Goal: Task Accomplishment & Management: Use online tool/utility

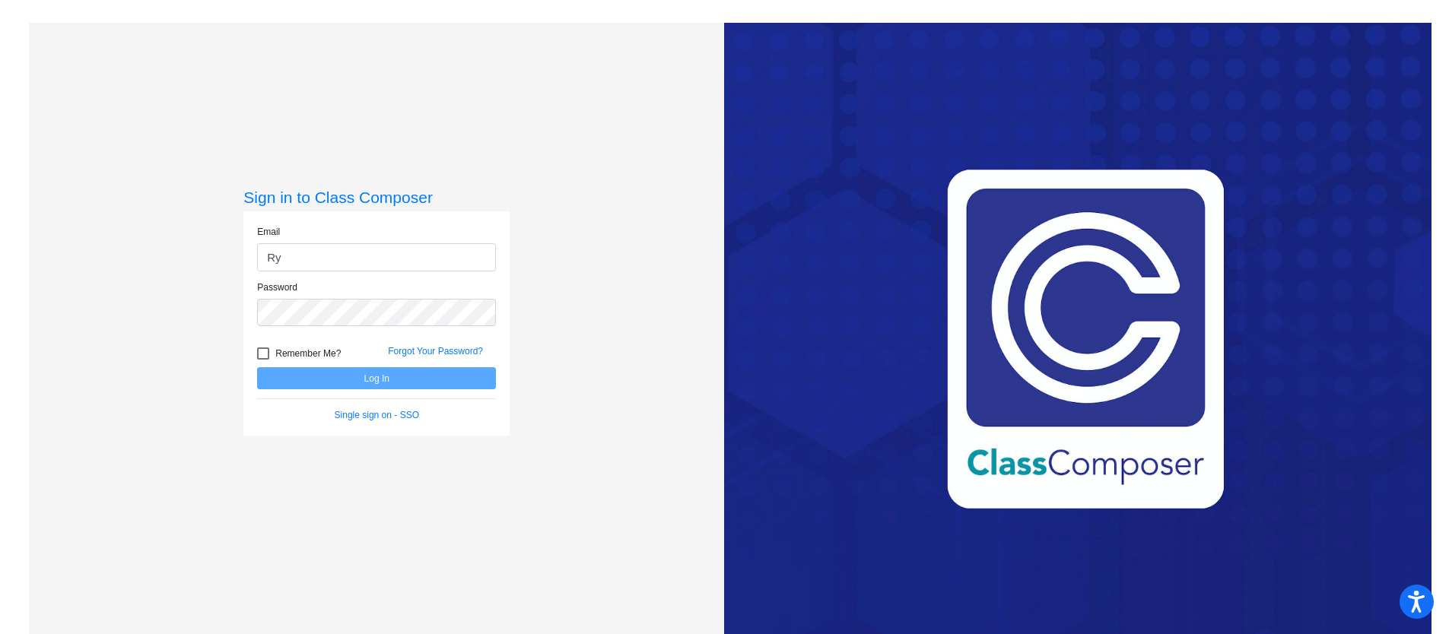
type input "R"
type input "tdavis@lgusd.org"
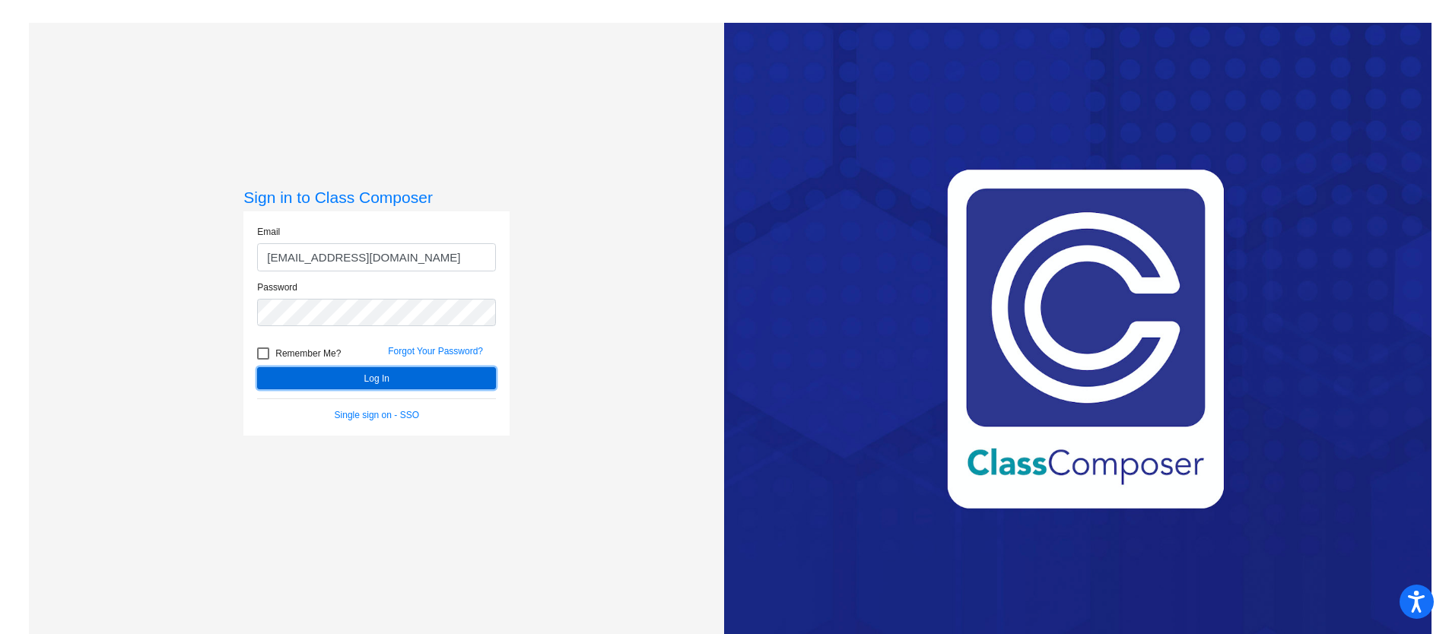
click at [387, 383] on button "Log In" at bounding box center [376, 378] width 239 height 22
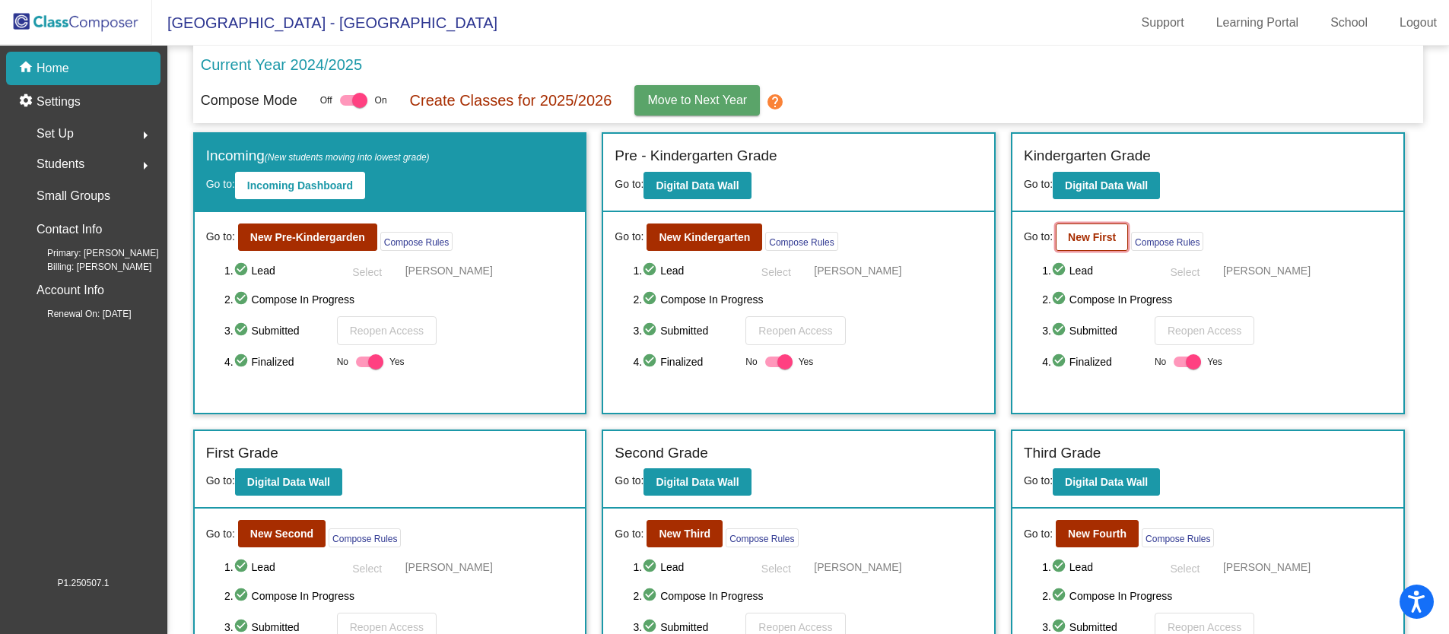
click at [1086, 243] on b "New First" at bounding box center [1092, 237] width 48 height 12
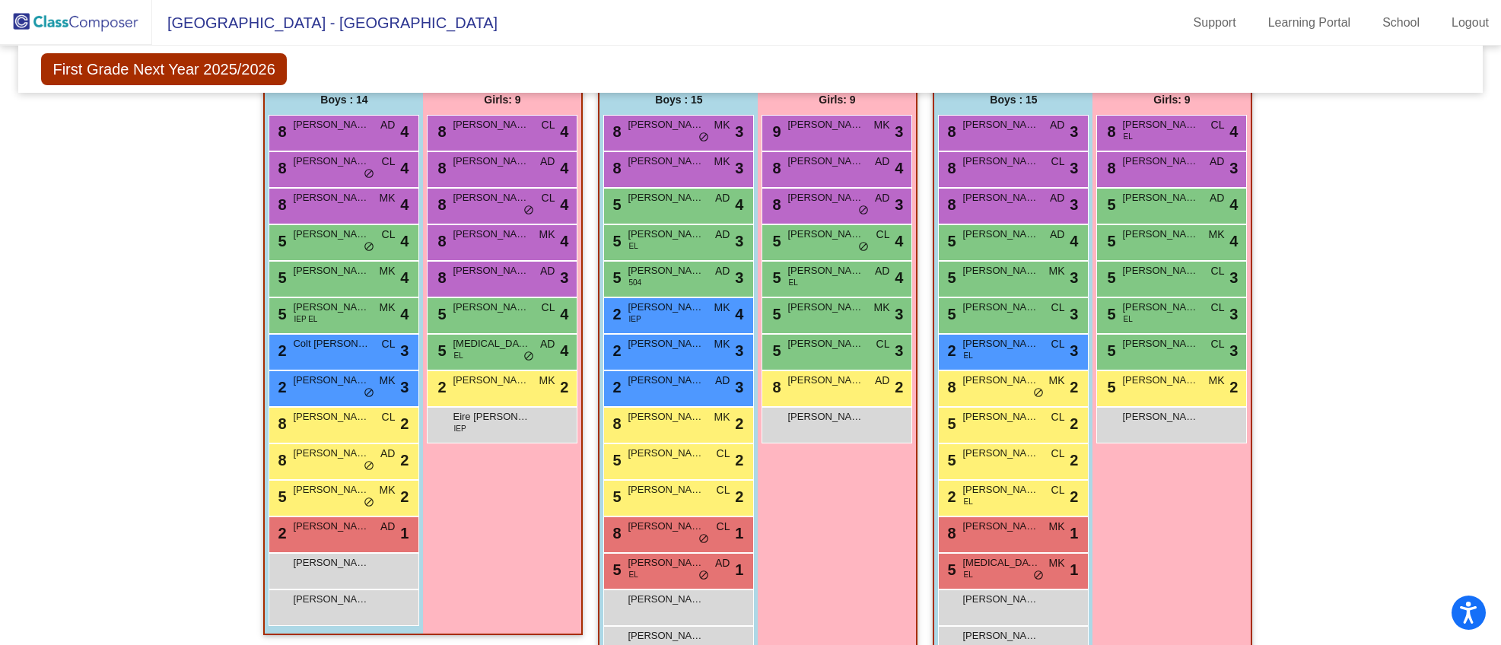
scroll to position [335, 0]
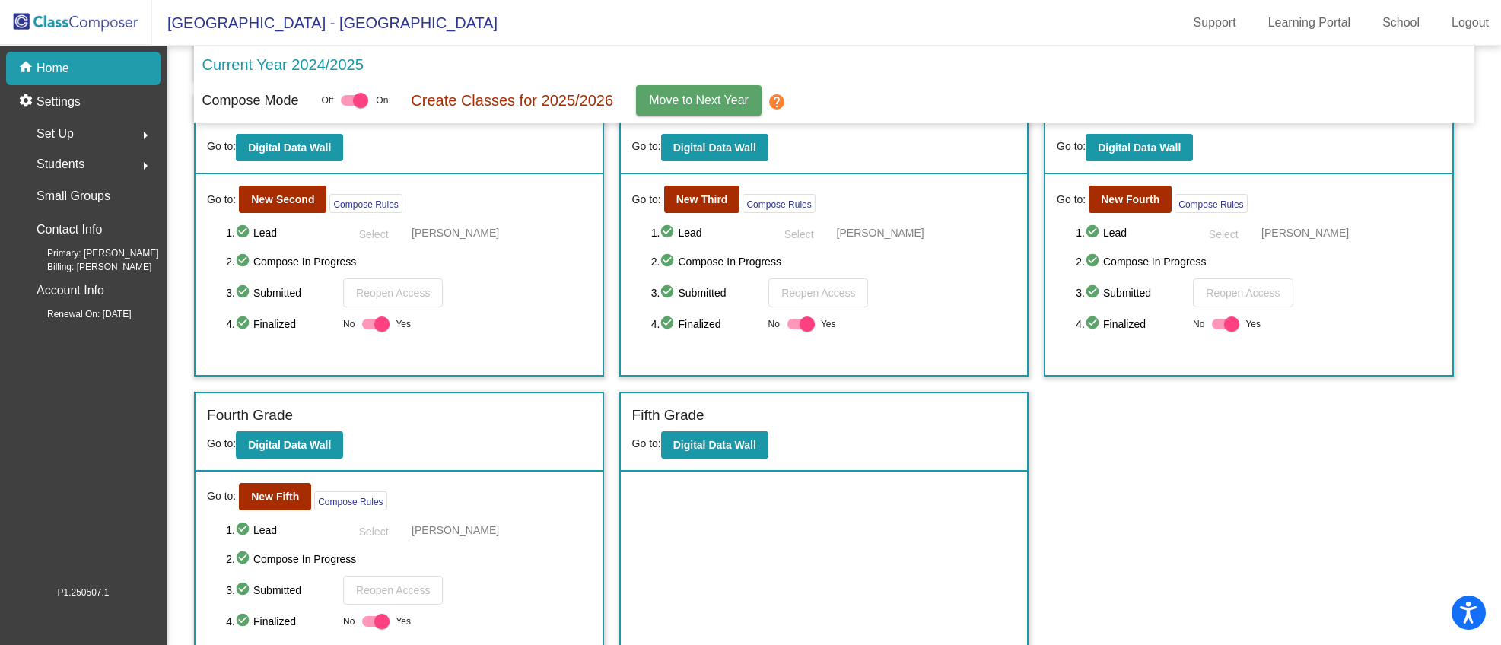
scroll to position [364, 0]
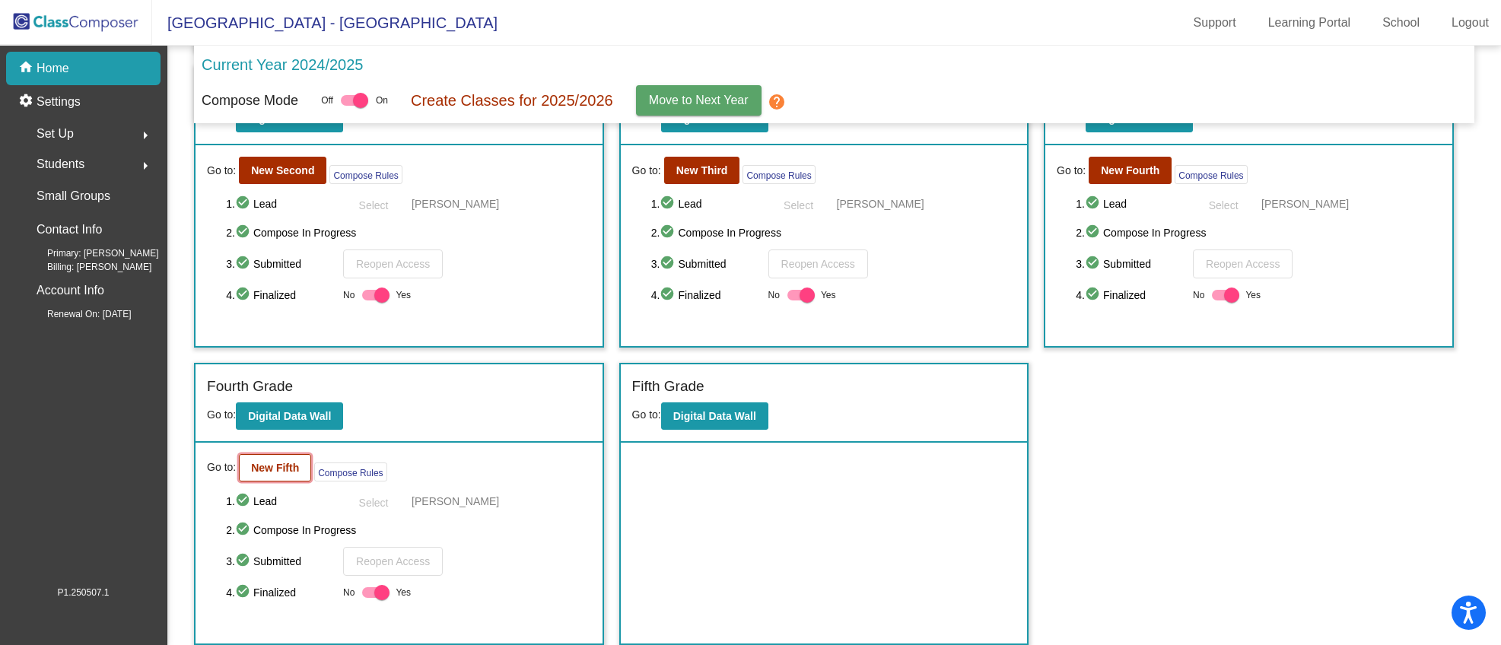
click at [263, 475] on button "New Fifth" at bounding box center [275, 467] width 72 height 27
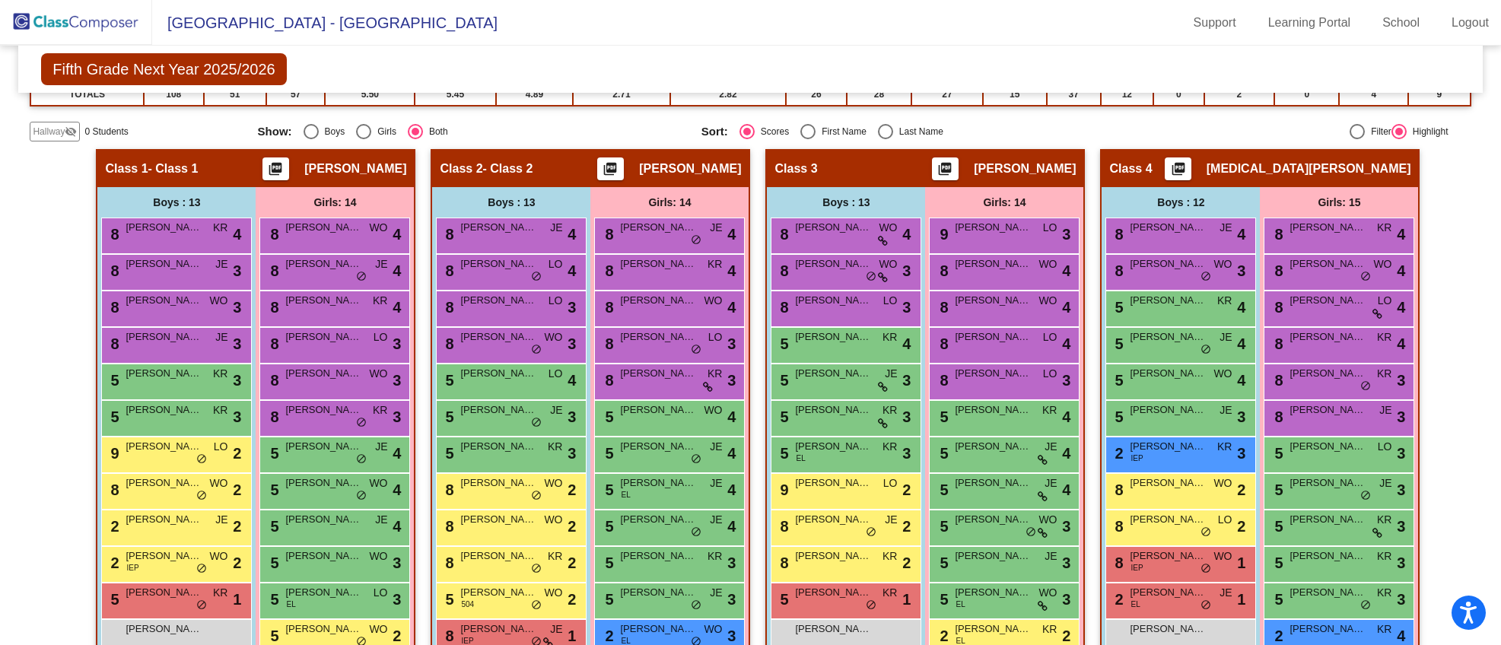
scroll to position [291, 0]
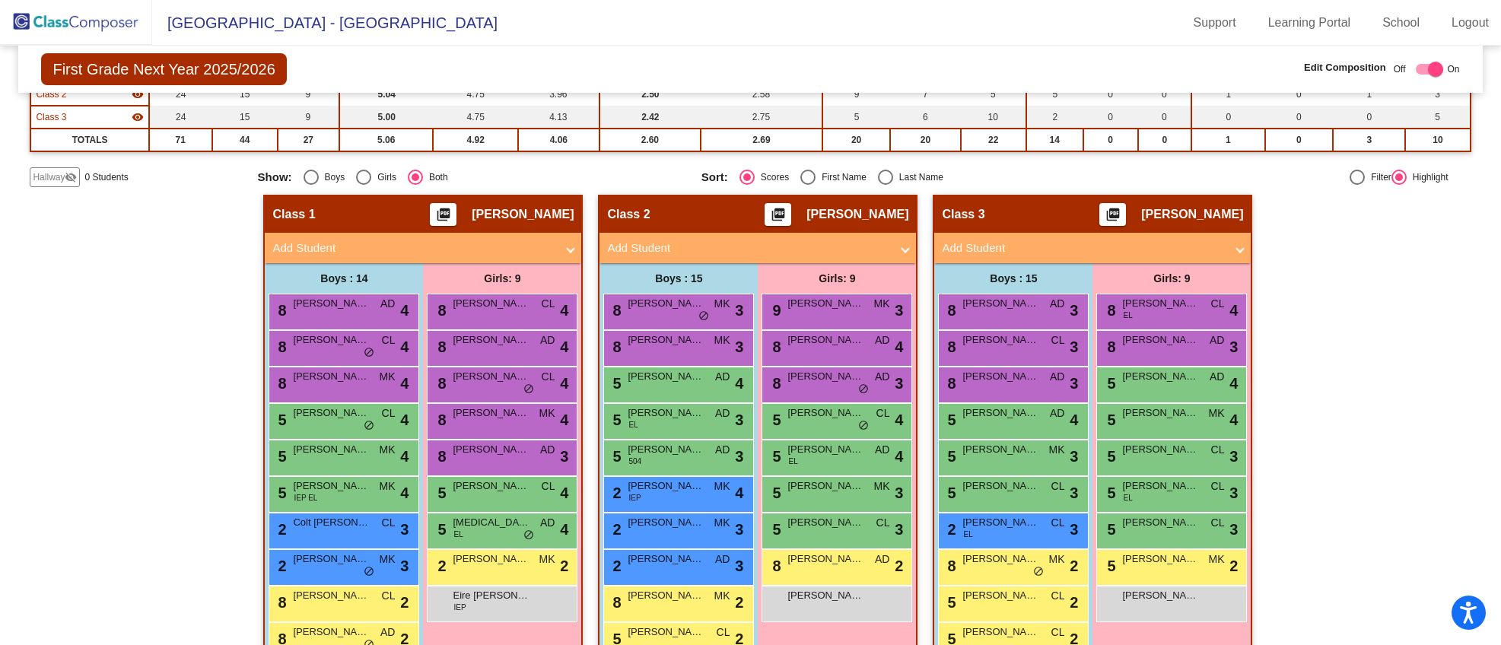
scroll to position [212, 0]
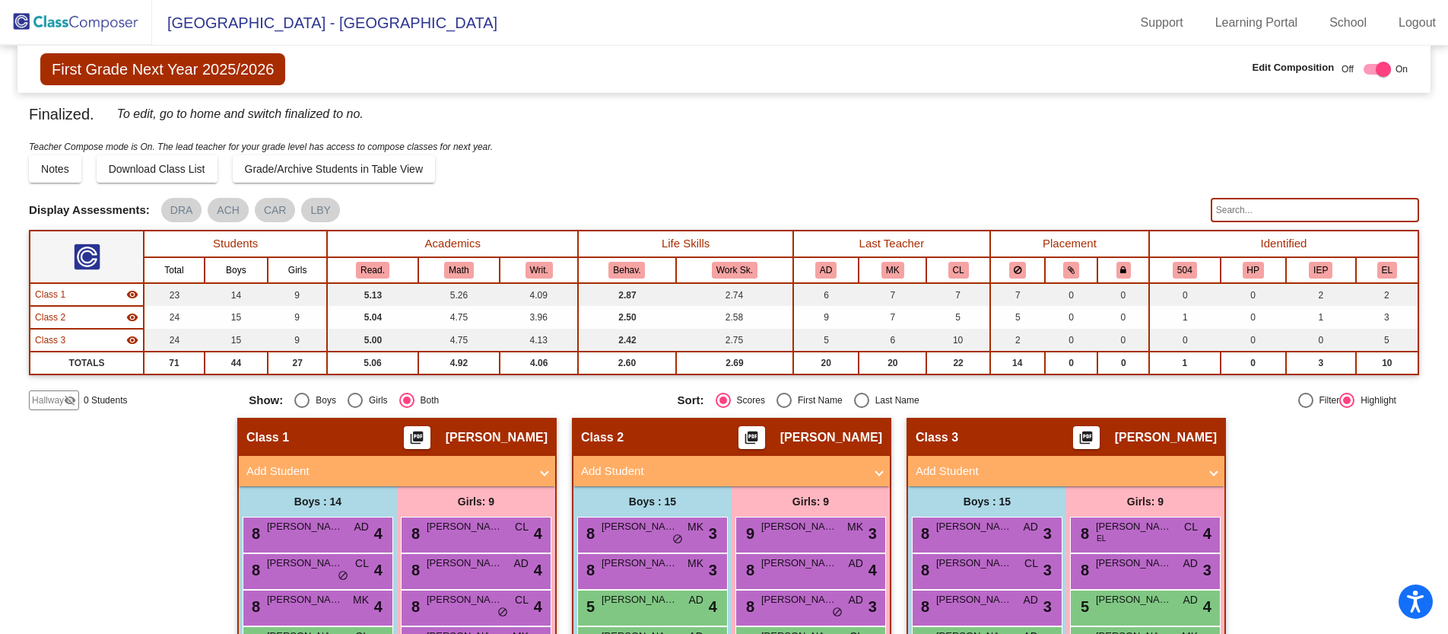
checkbox input "false"
